Goal: Download file/media

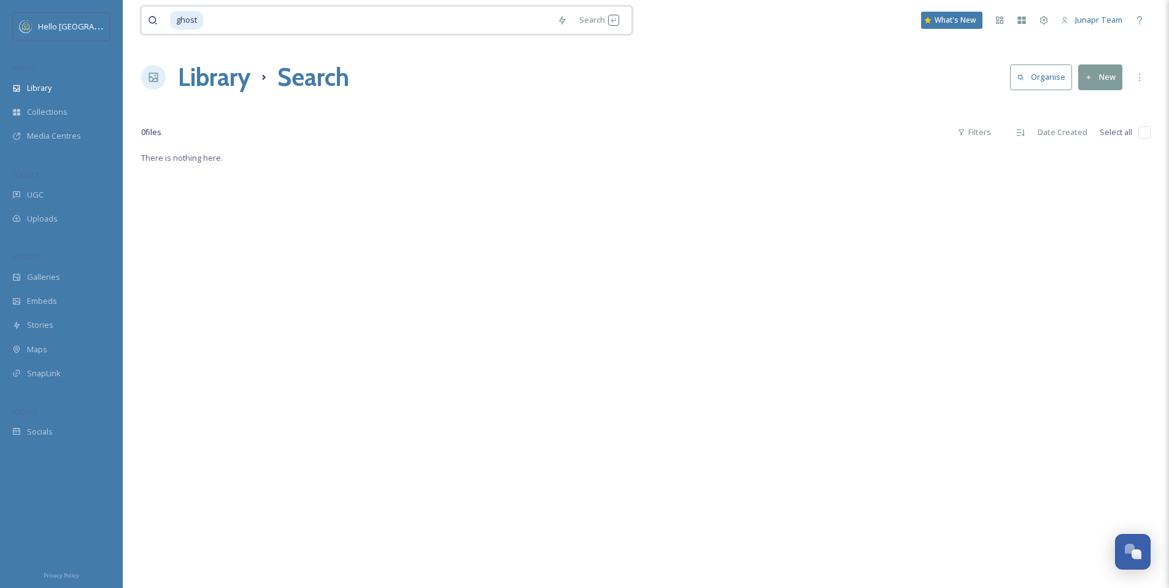
click at [262, 22] on input at bounding box center [377, 20] width 347 height 27
click at [339, 29] on input at bounding box center [377, 20] width 347 height 27
type input "g"
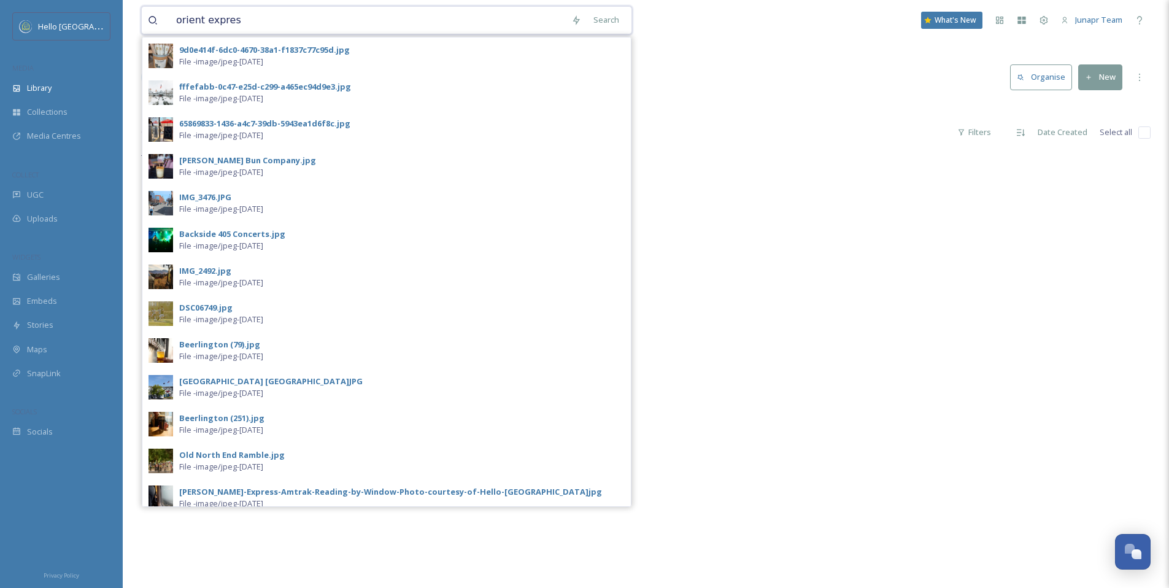
type input "orient express"
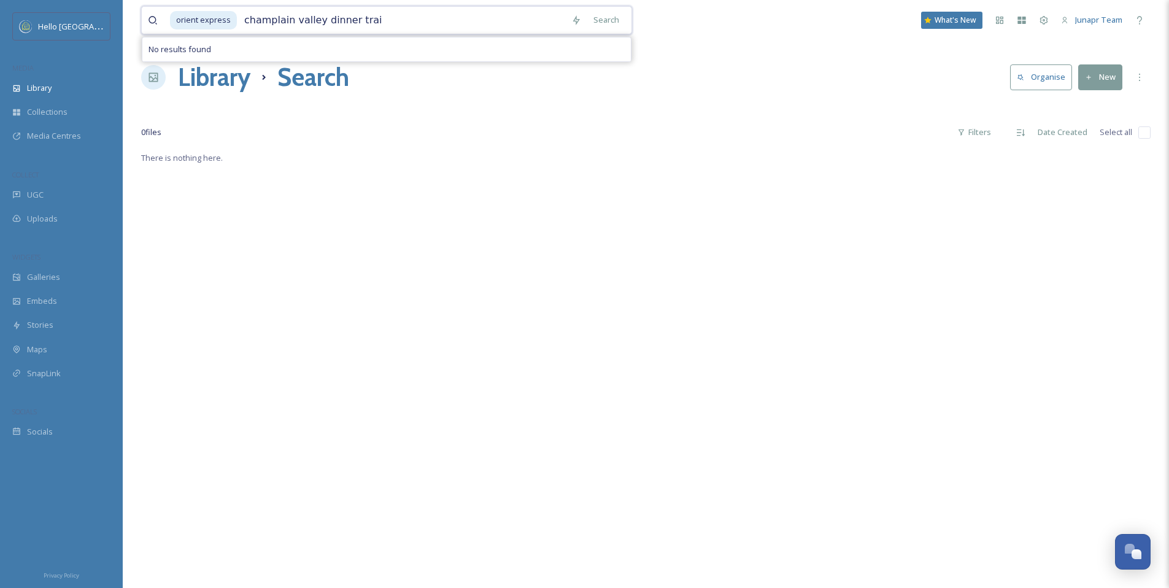
type input "champlain valley dinner train"
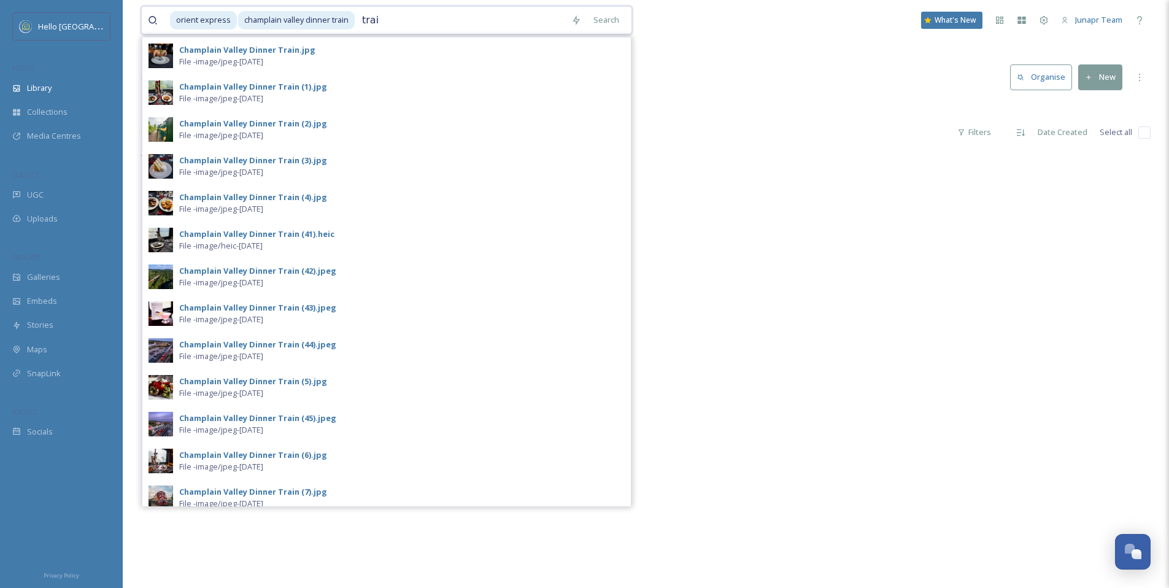
type input "train"
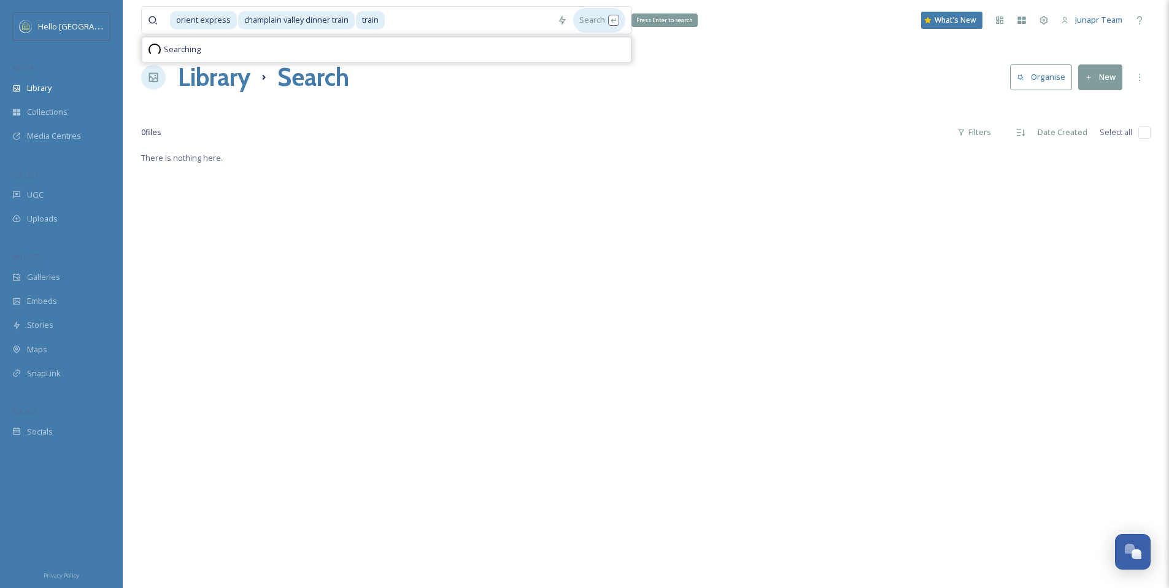
click at [595, 22] on div "Search Press Enter to search" at bounding box center [599, 20] width 52 height 24
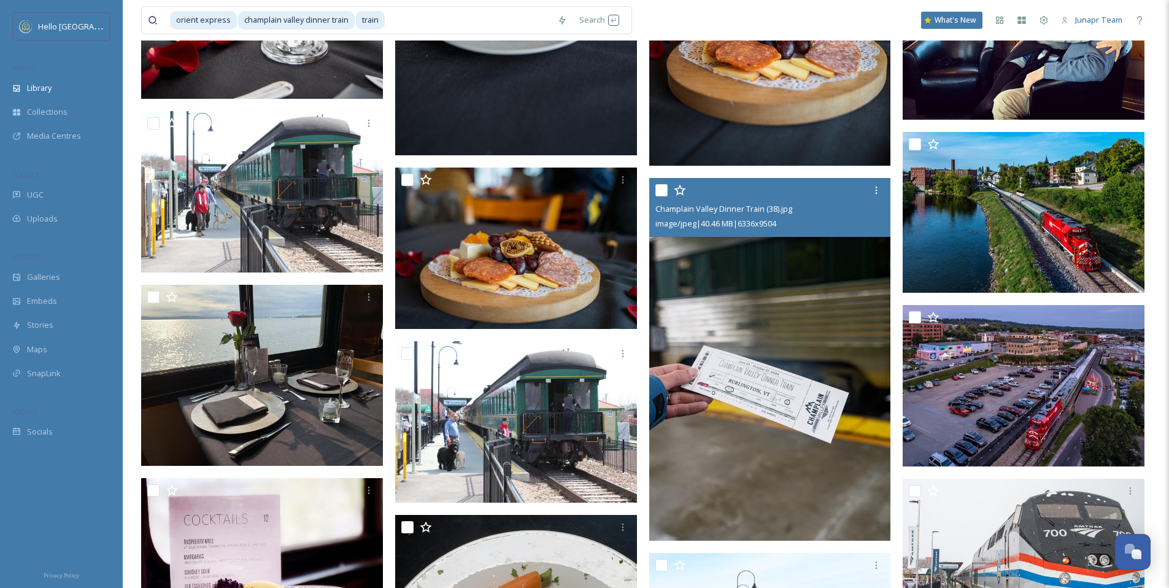
scroll to position [3129, 0]
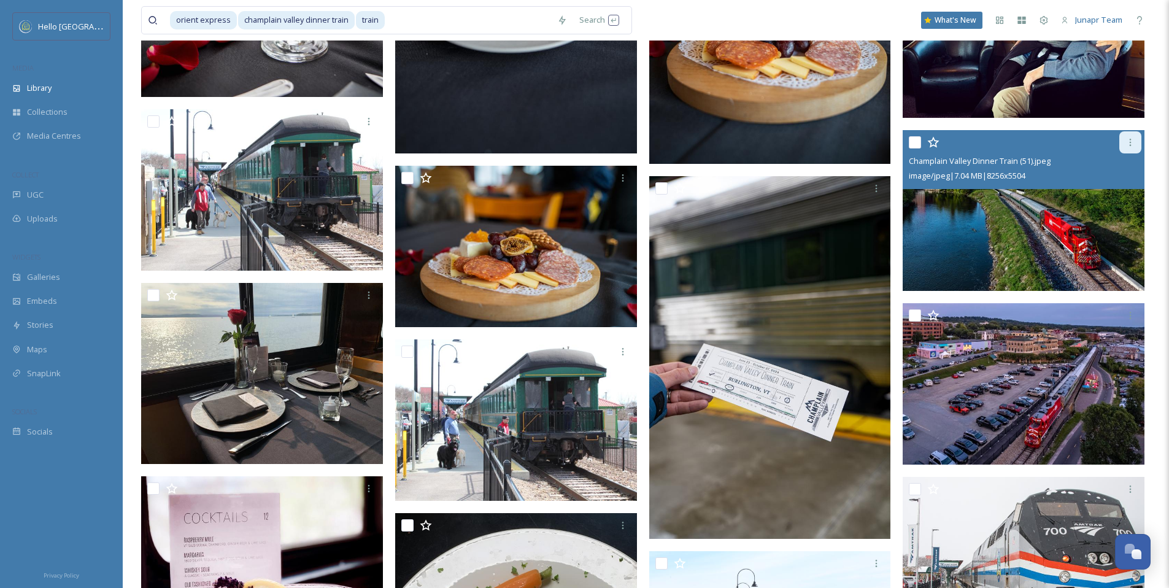
click at [1136, 140] on div at bounding box center [1130, 142] width 22 height 22
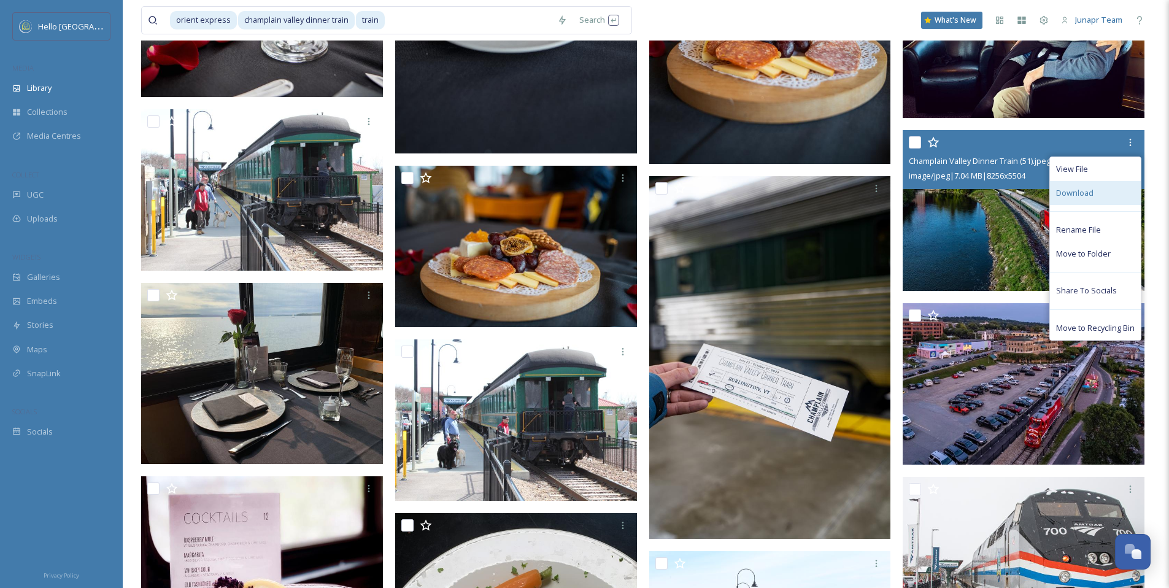
click at [1100, 196] on div "Download" at bounding box center [1095, 193] width 91 height 24
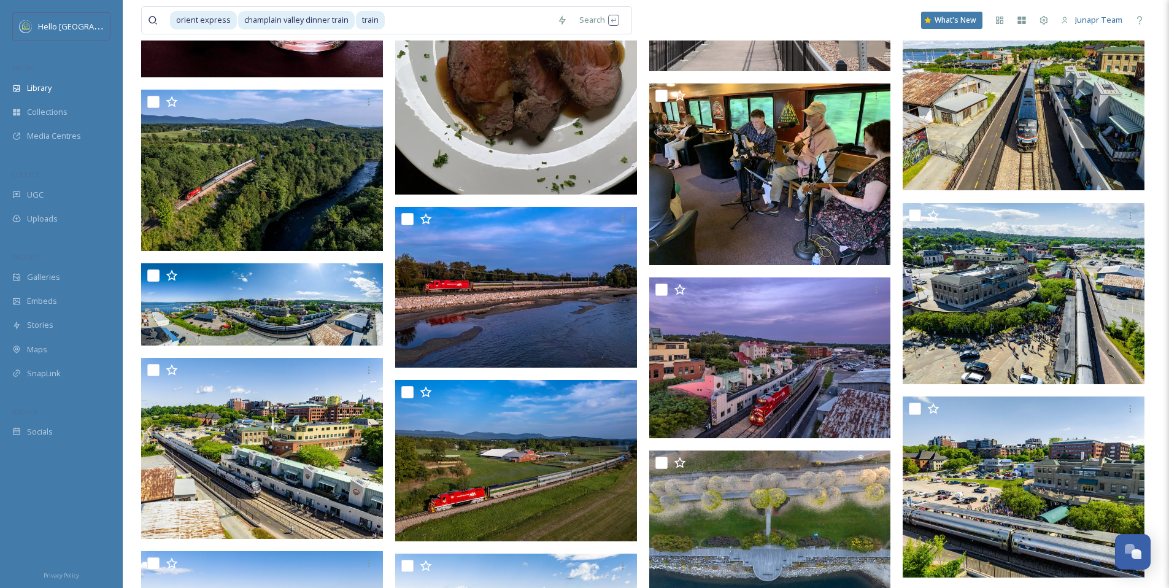
scroll to position [3707, 0]
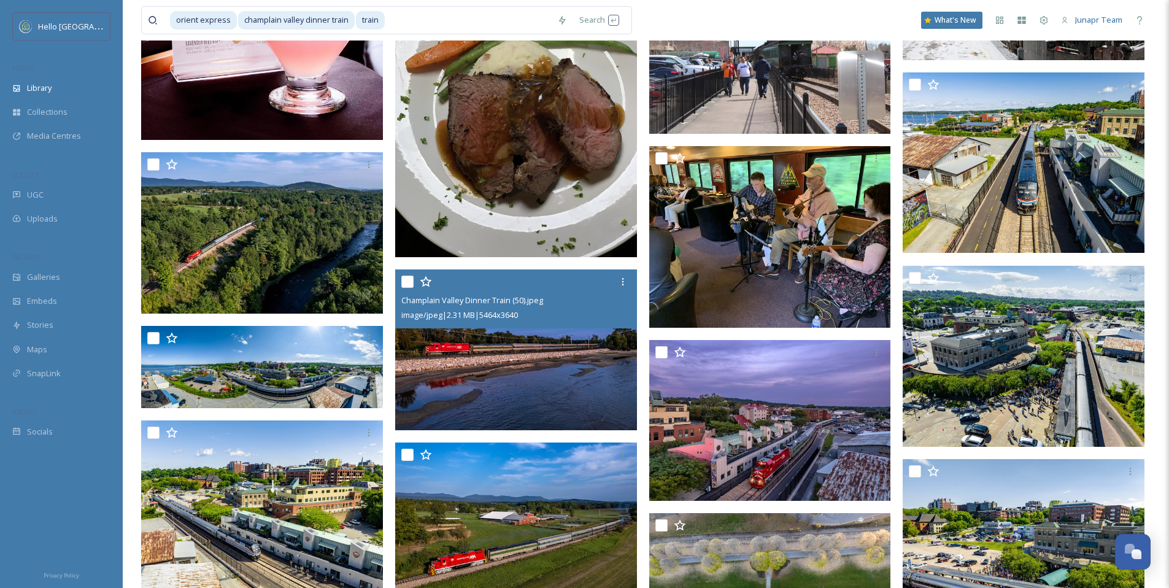
click at [410, 281] on input "checkbox" at bounding box center [407, 281] width 12 height 12
checkbox input "true"
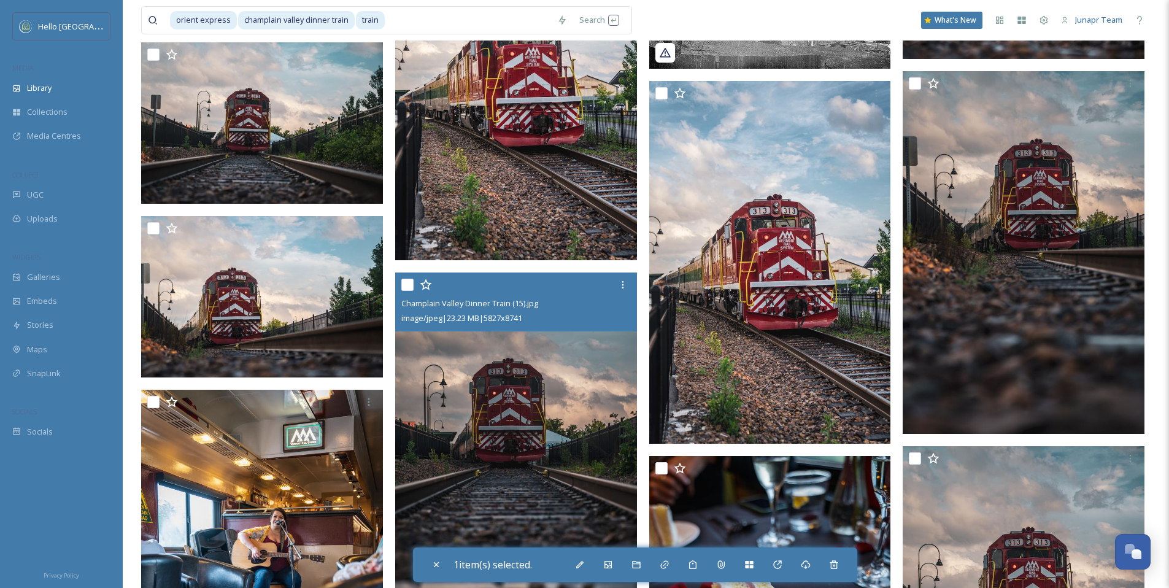
scroll to position [252, 0]
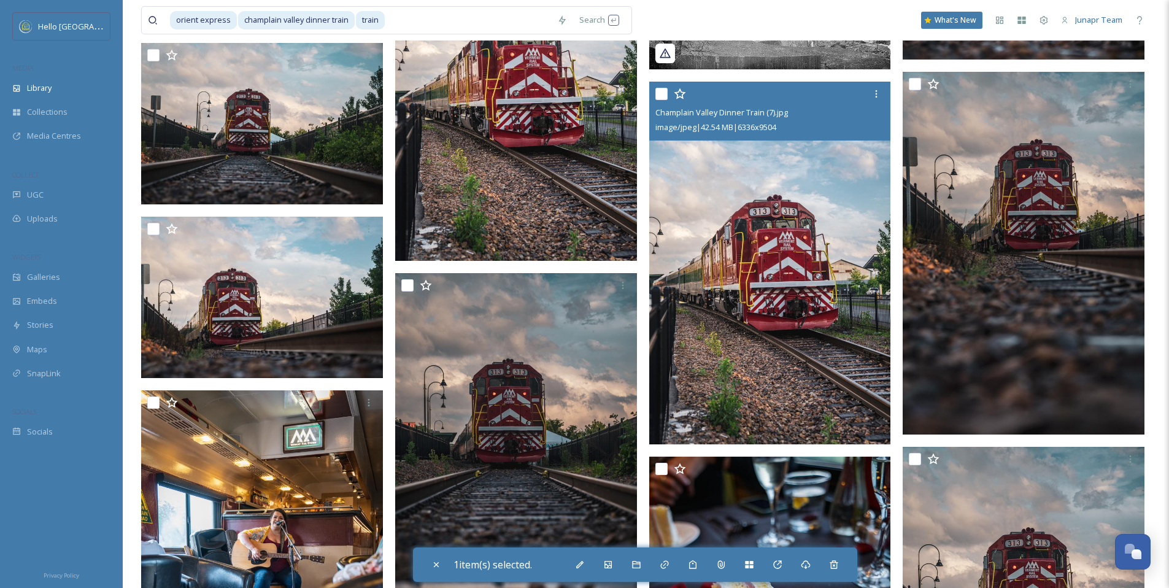
click at [663, 91] on input "checkbox" at bounding box center [661, 94] width 12 height 12
checkbox input "true"
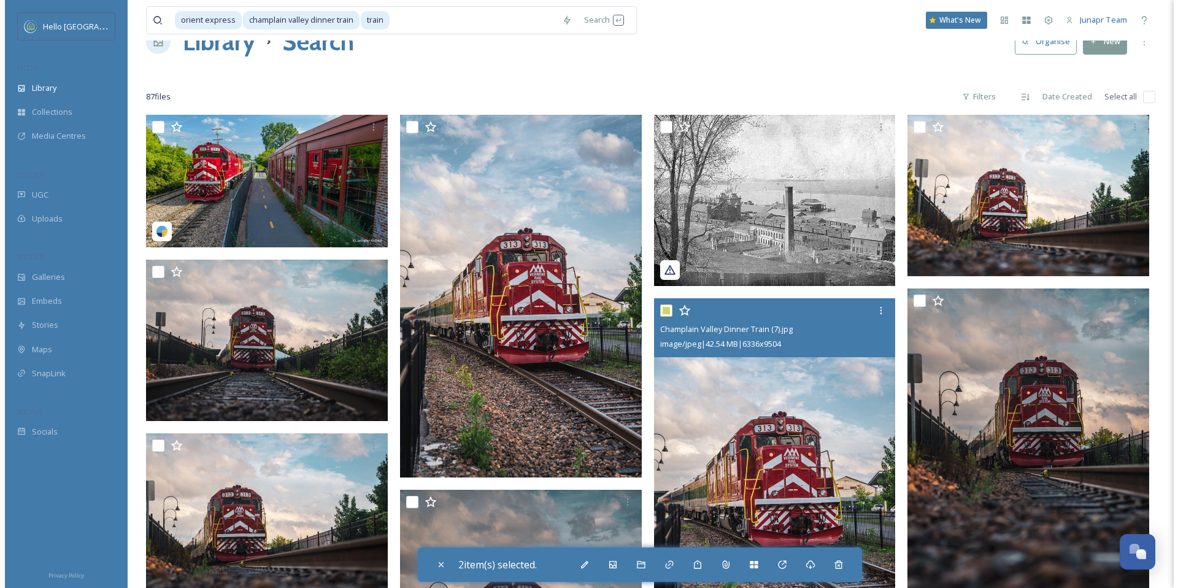
scroll to position [0, 0]
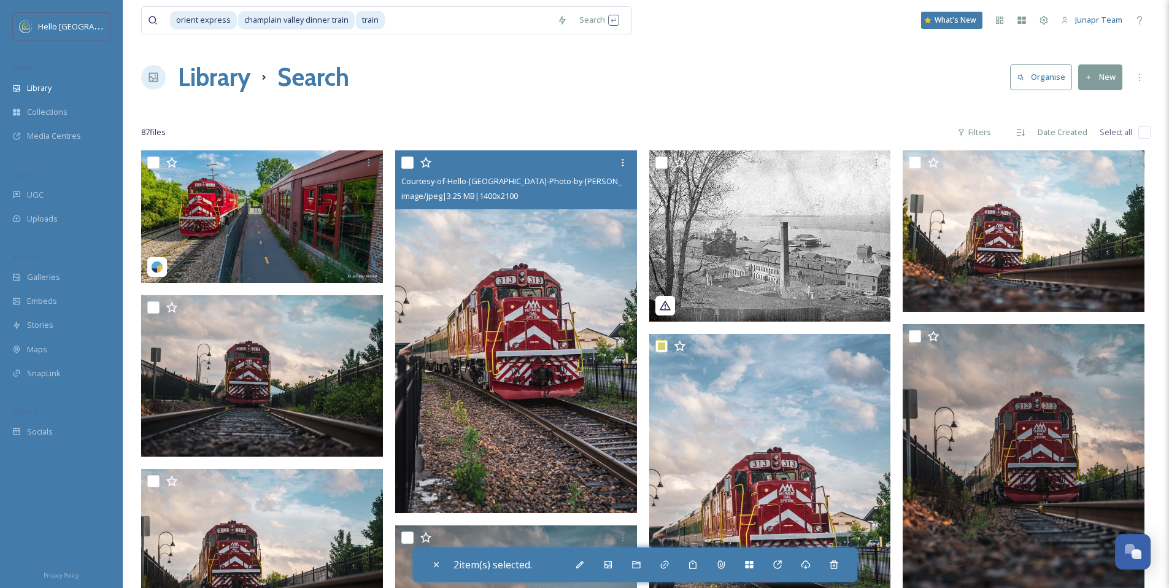
click at [407, 161] on input "checkbox" at bounding box center [407, 162] width 12 height 12
click at [404, 163] on input "checkbox" at bounding box center [407, 162] width 12 height 12
checkbox input "false"
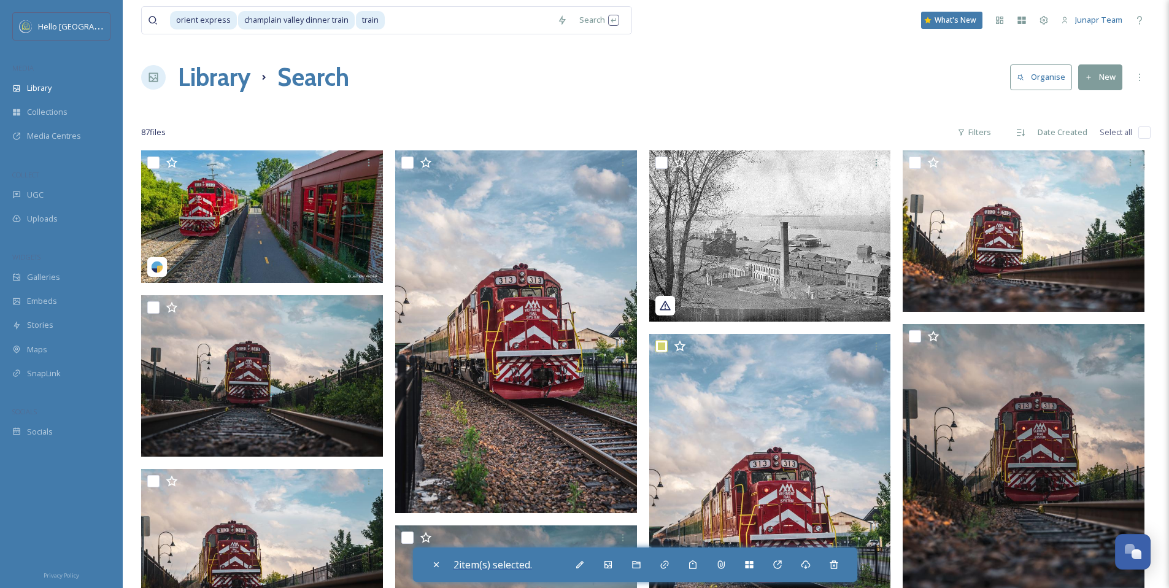
click at [494, 565] on span "2 item(s) selected." at bounding box center [492, 564] width 79 height 13
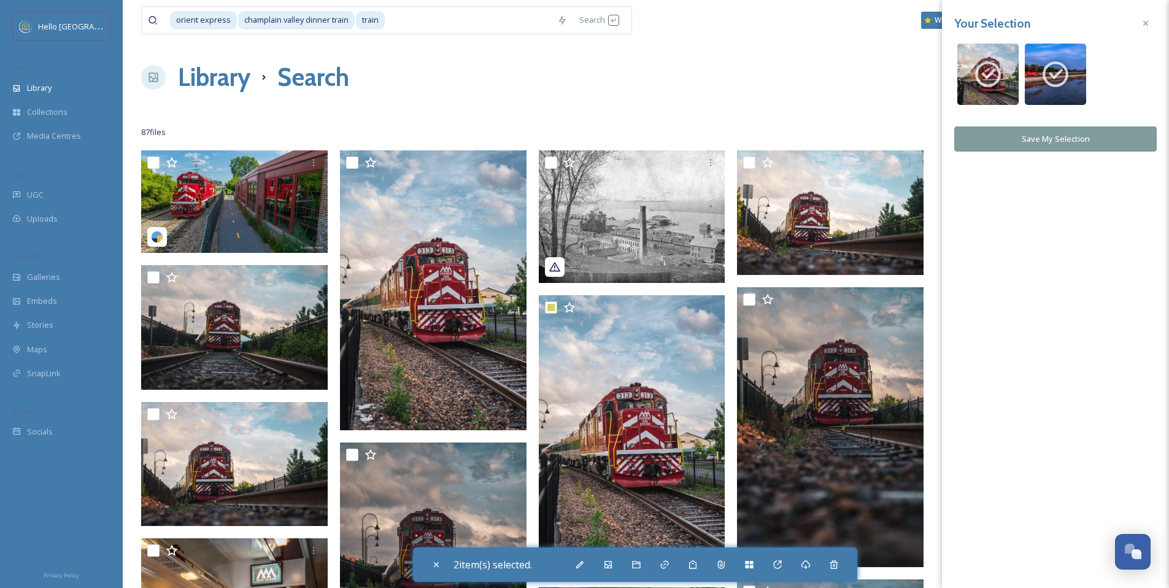
click at [1072, 141] on button "Save My Selection" at bounding box center [1055, 138] width 202 height 25
click at [1055, 174] on button "View Files" at bounding box center [1055, 170] width 202 height 25
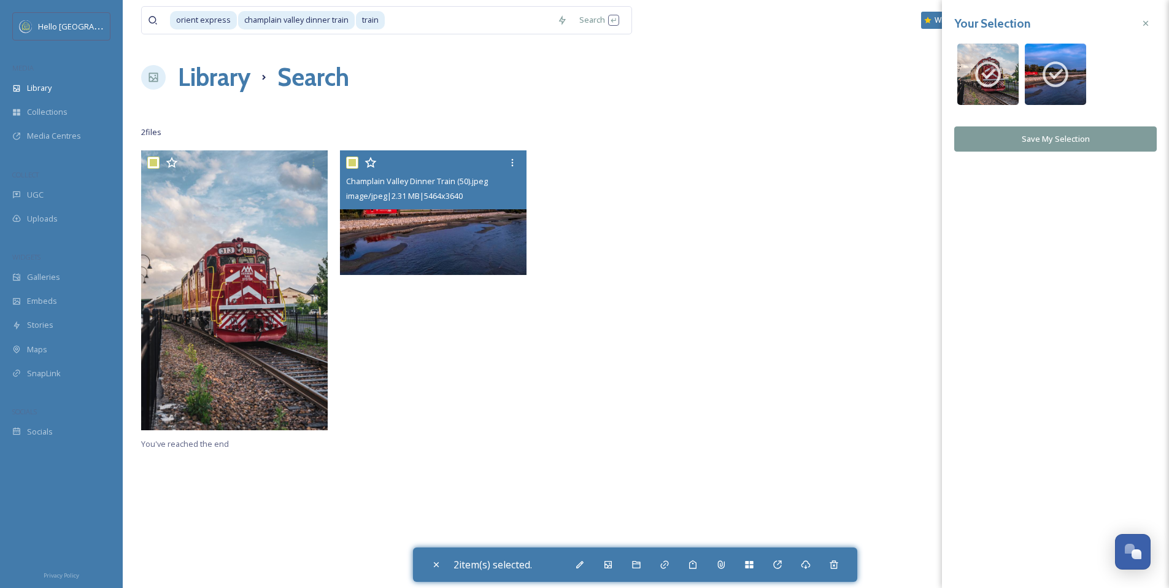
click at [443, 228] on img at bounding box center [433, 212] width 186 height 124
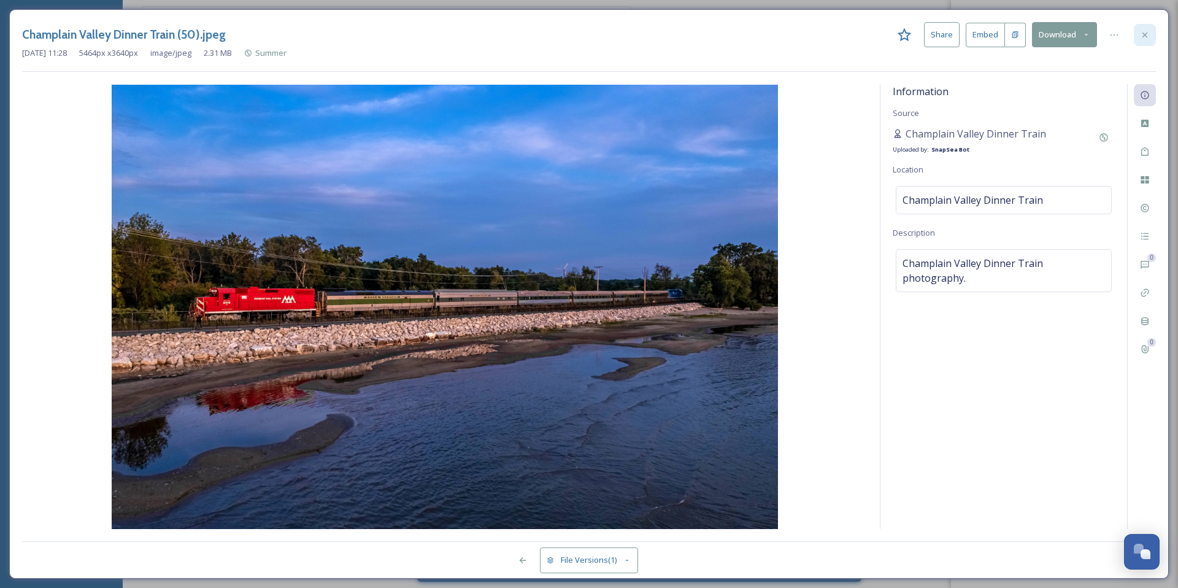
click at [1144, 34] on icon at bounding box center [1144, 34] width 5 height 5
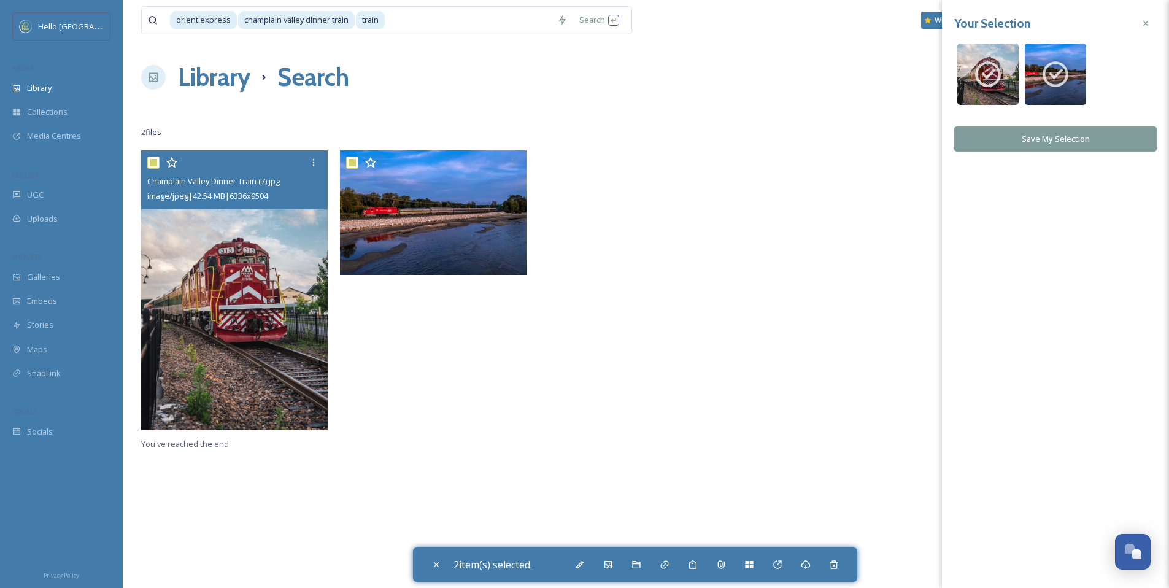
click at [217, 290] on img at bounding box center [234, 290] width 186 height 280
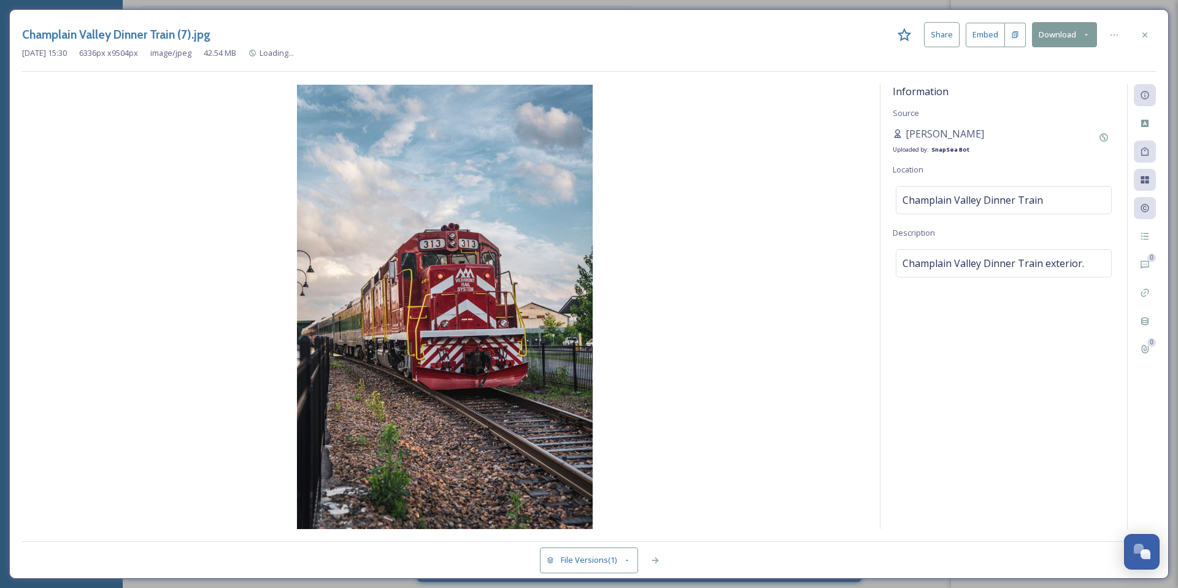
click at [1047, 39] on button "Download" at bounding box center [1064, 34] width 65 height 25
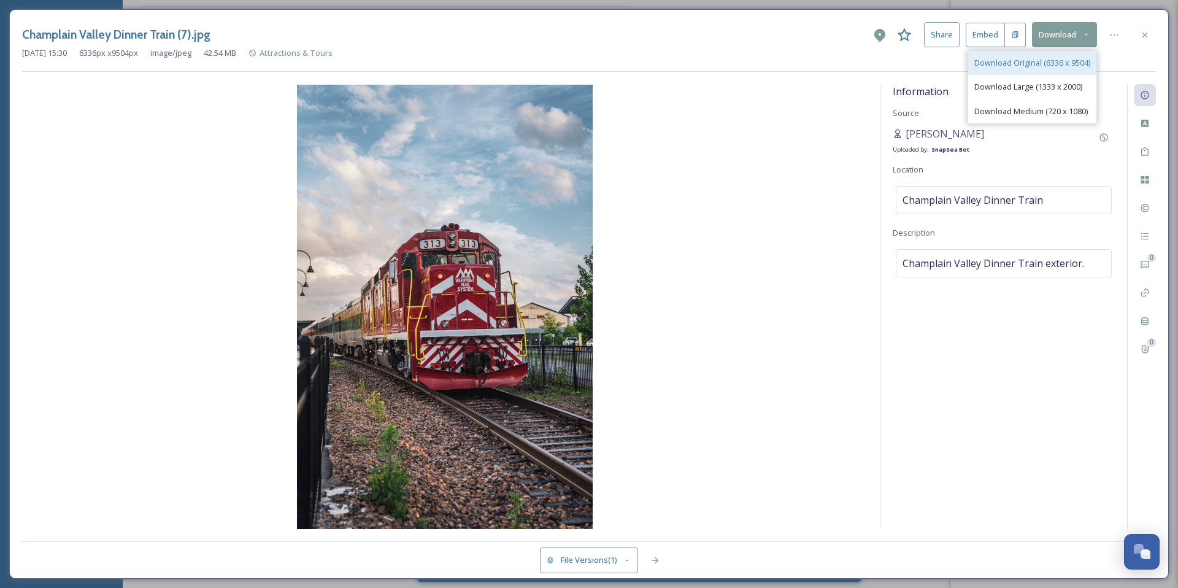
click at [1038, 63] on span "Download Original (6336 x 9504)" at bounding box center [1032, 63] width 116 height 12
